Goal: Task Accomplishment & Management: Manage account settings

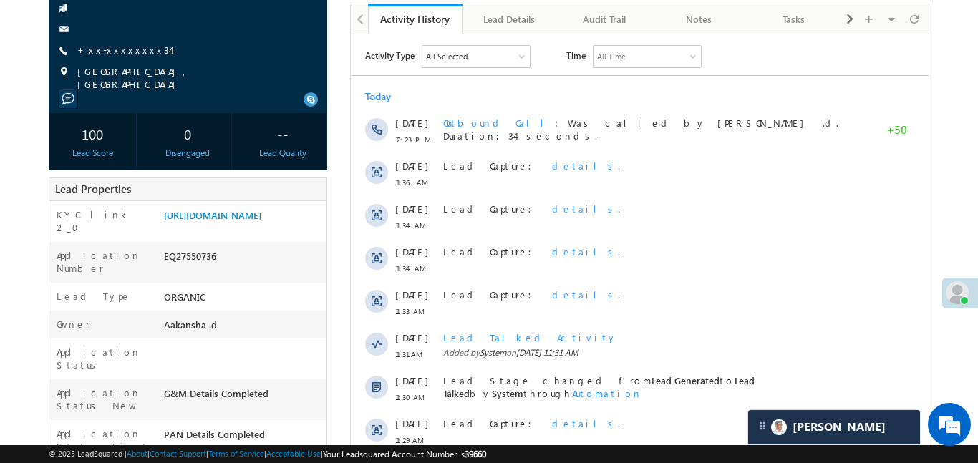
scroll to position [151, 0]
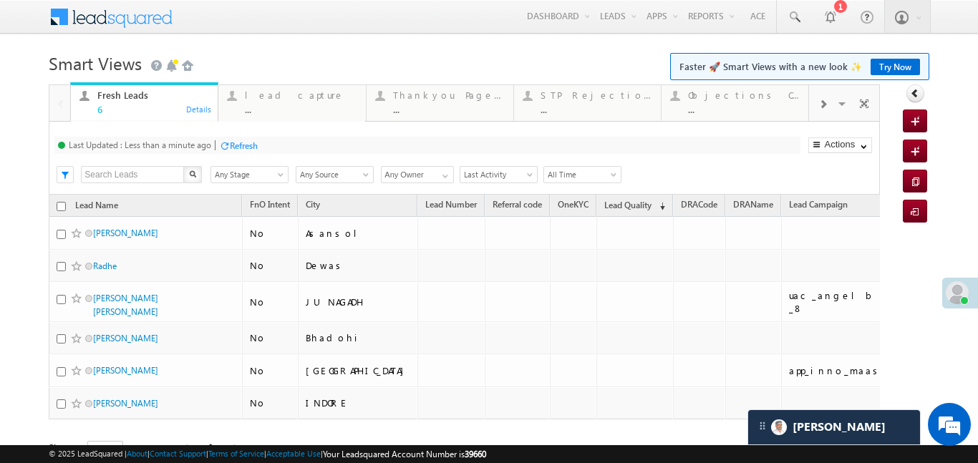
click at [830, 102] on div at bounding box center [822, 103] width 27 height 32
click at [757, 96] on div "Coded Today" at bounding box center [744, 94] width 112 height 11
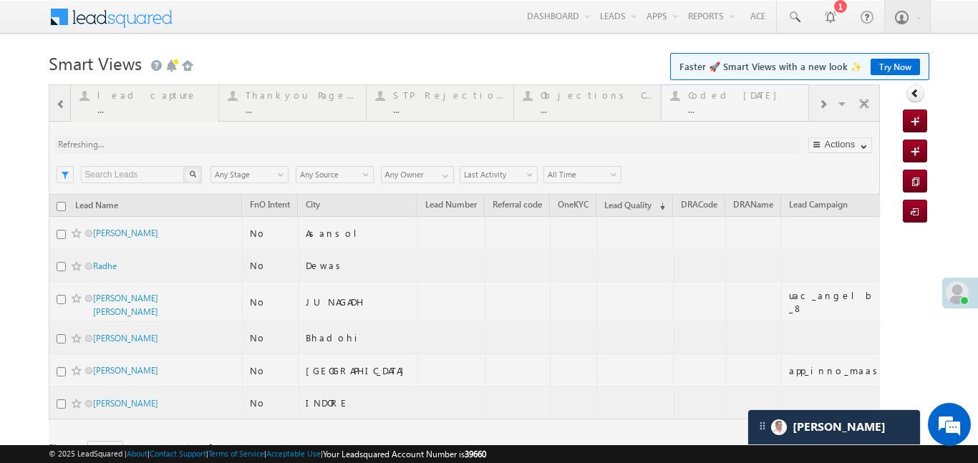
click at [757, 96] on div at bounding box center [464, 291] width 831 height 415
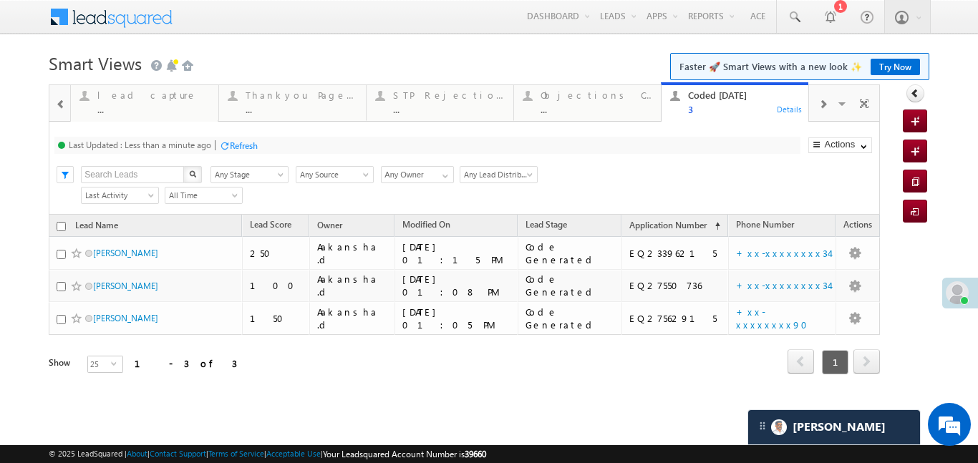
click at [62, 101] on span at bounding box center [61, 104] width 10 height 11
click at [62, 101] on div at bounding box center [59, 102] width 21 height 34
click at [144, 104] on div "6" at bounding box center [153, 109] width 112 height 11
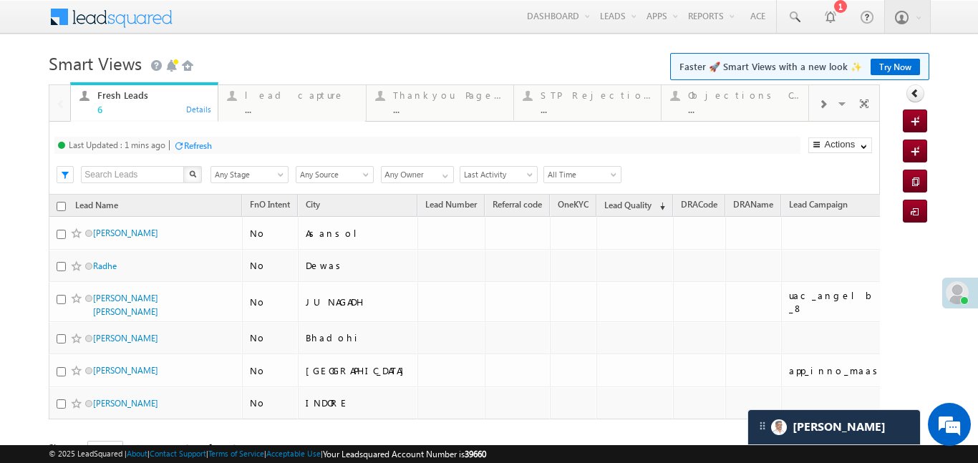
click at [818, 106] on span at bounding box center [822, 104] width 9 height 11
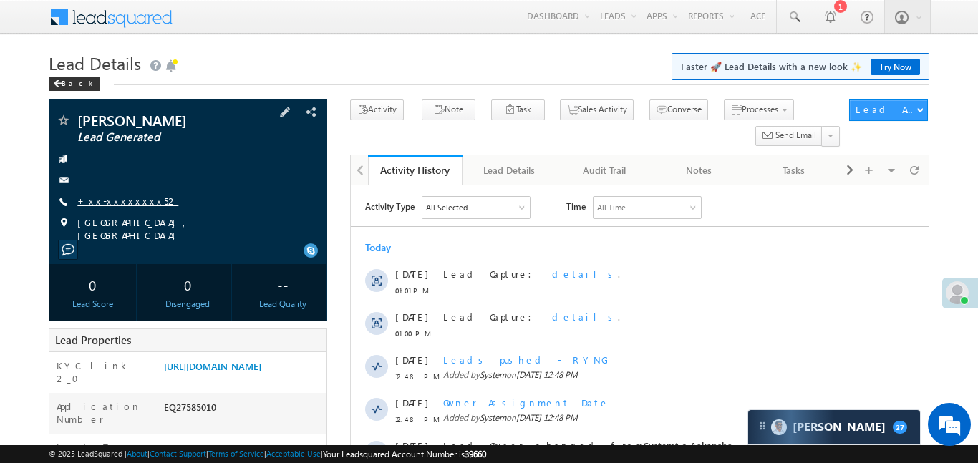
click at [116, 198] on link "+xx-xxxxxxxx52" at bounding box center [127, 201] width 101 height 12
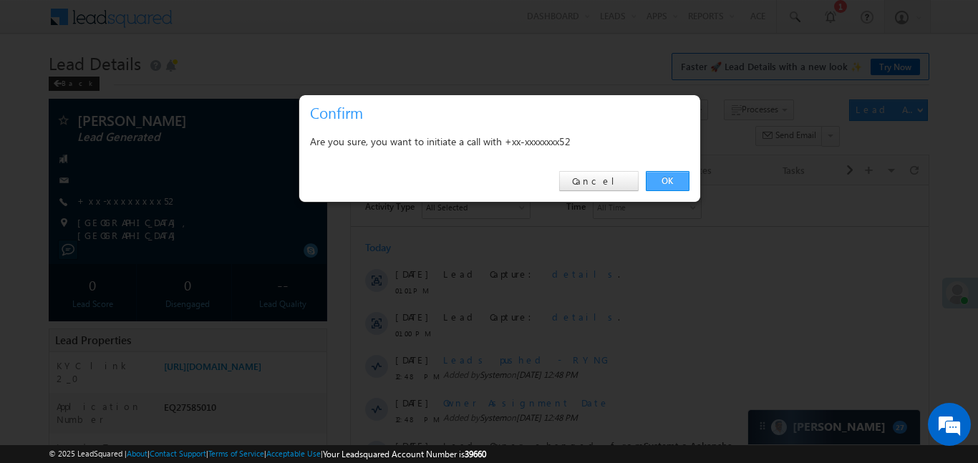
click at [661, 181] on link "OK" at bounding box center [668, 181] width 44 height 20
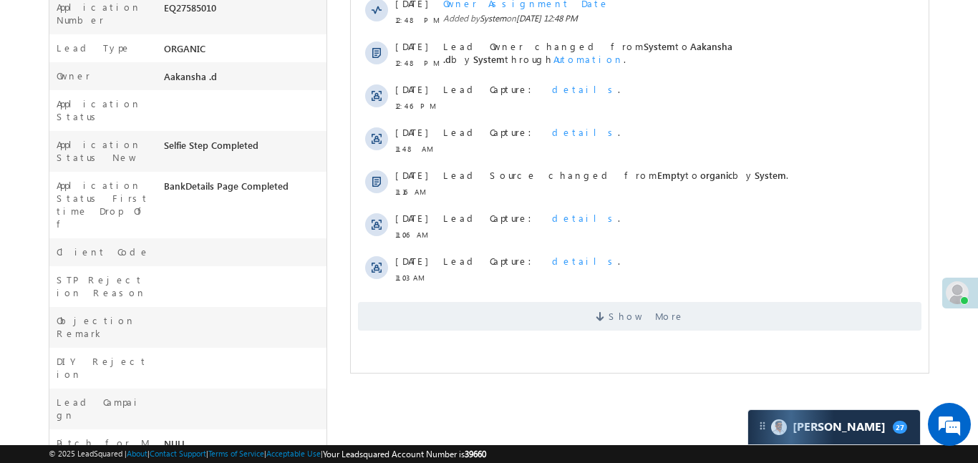
scroll to position [536, 0]
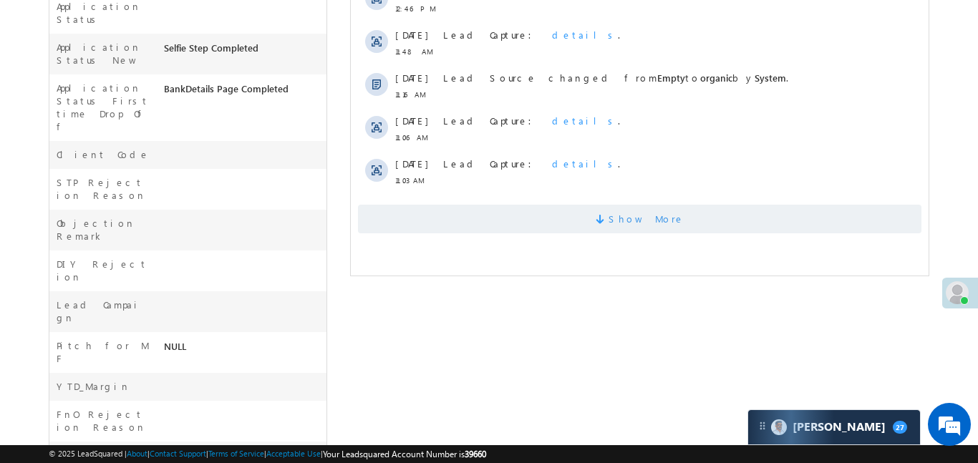
click at [568, 223] on span "Show More" at bounding box center [638, 219] width 563 height 29
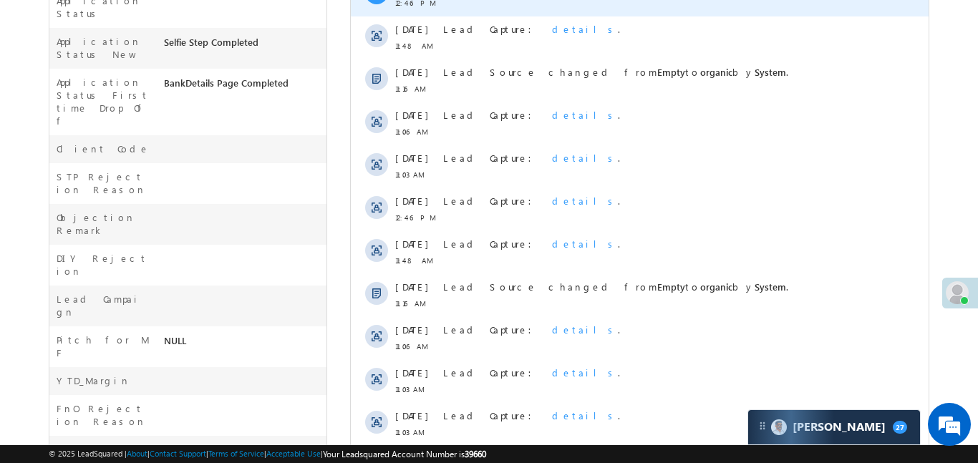
scroll to position [328, 0]
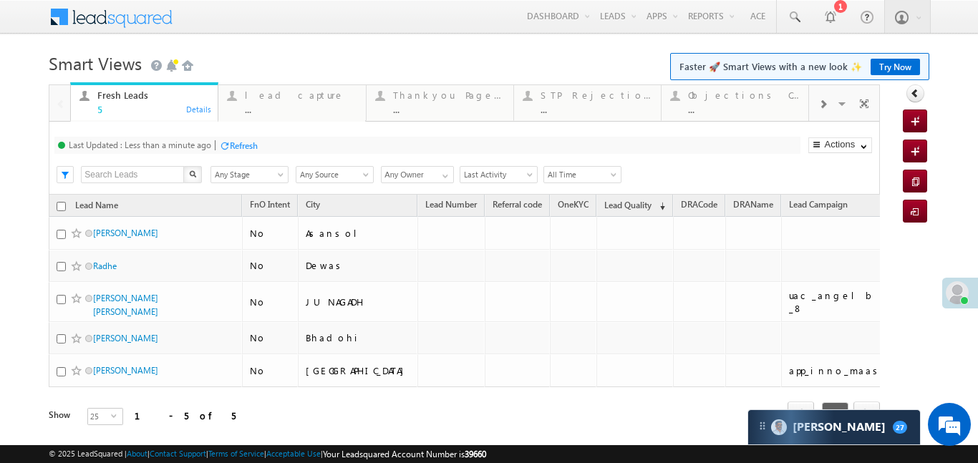
click at [819, 97] on div at bounding box center [822, 103] width 27 height 32
click at [762, 101] on div "Coded Today ..." at bounding box center [744, 101] width 112 height 28
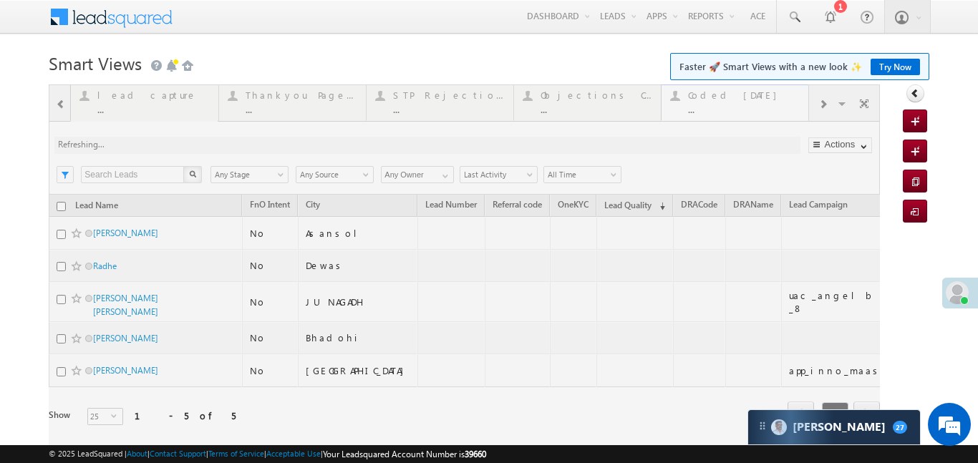
click at [762, 101] on div at bounding box center [464, 275] width 831 height 382
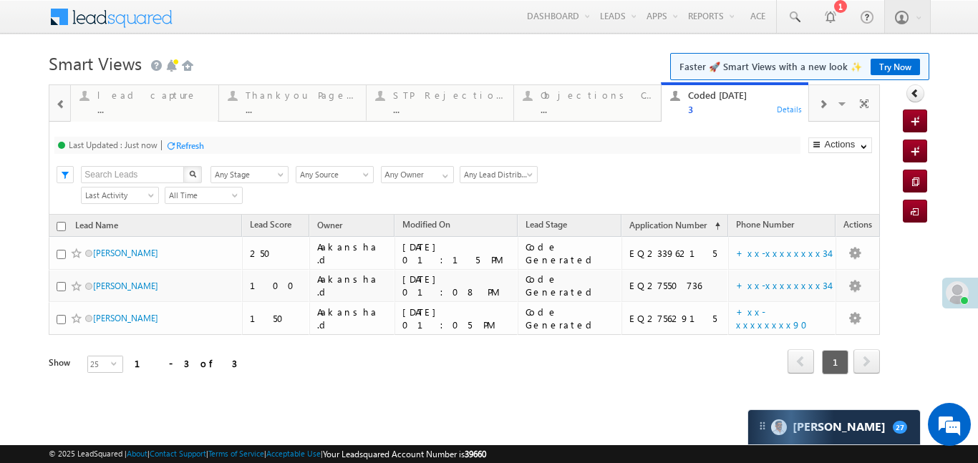
click at [62, 103] on span at bounding box center [61, 104] width 10 height 11
click at [62, 103] on div at bounding box center [59, 102] width 21 height 34
click at [91, 95] on div at bounding box center [84, 96] width 18 height 18
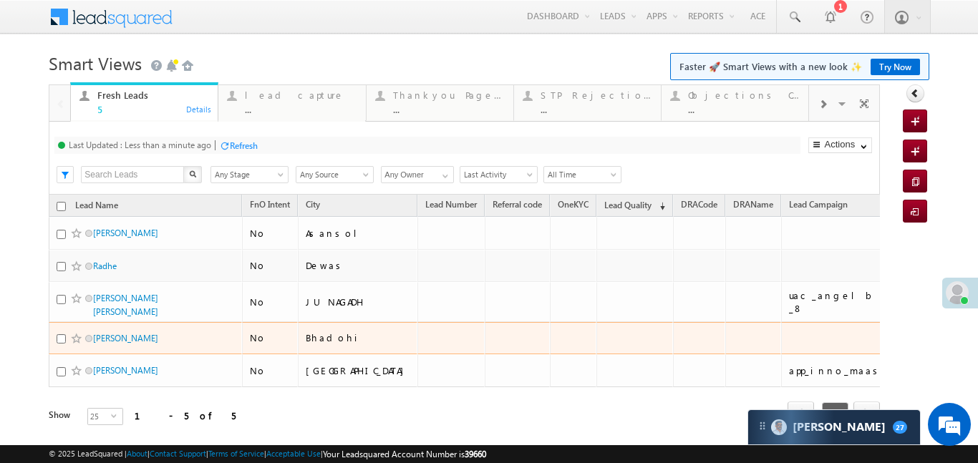
click at [725, 344] on td at bounding box center [753, 338] width 56 height 33
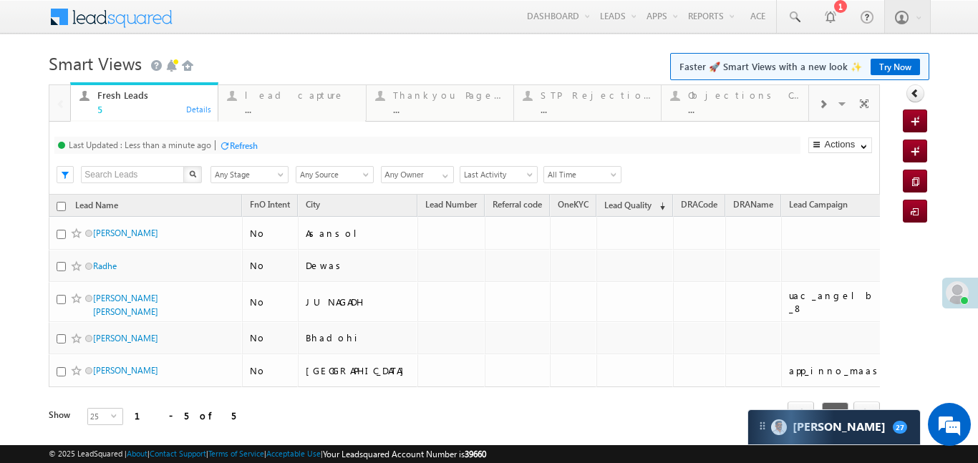
click at [300, 4] on div "Menu Aakansha .d Aakan sha.D @ange lbrok ing.c om Angel Broki Settings" at bounding box center [489, 17] width 880 height 35
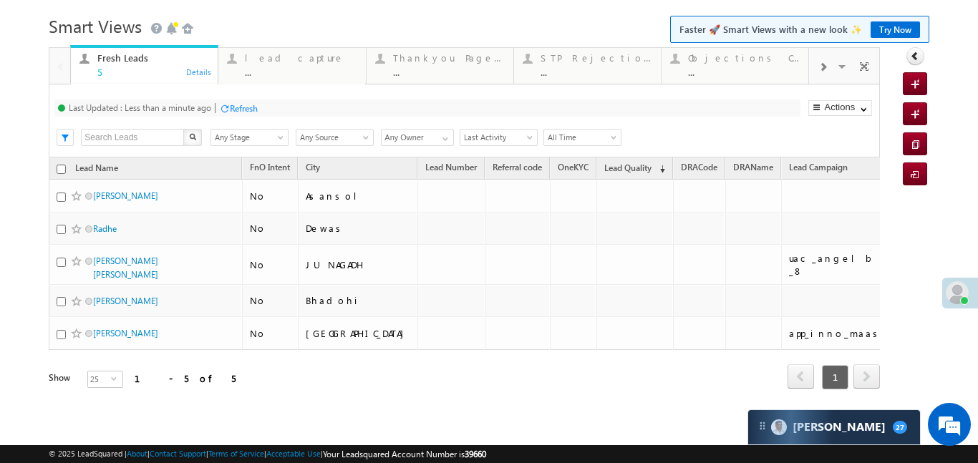
click at [284, 25] on h1 "Smart Views Getting Started Faster 🚀 Smart Views with a new look ✨ Try Now" at bounding box center [489, 25] width 880 height 28
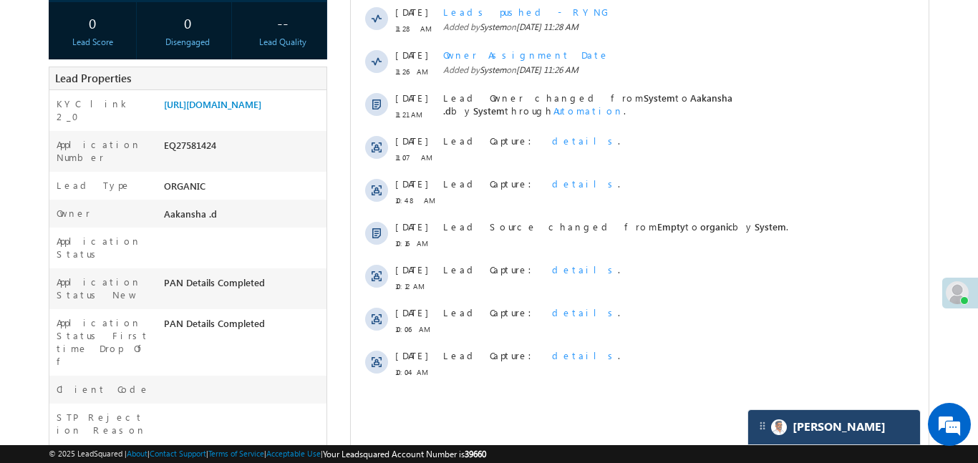
scroll to position [253, 0]
